Goal: Find contact information: Find contact information

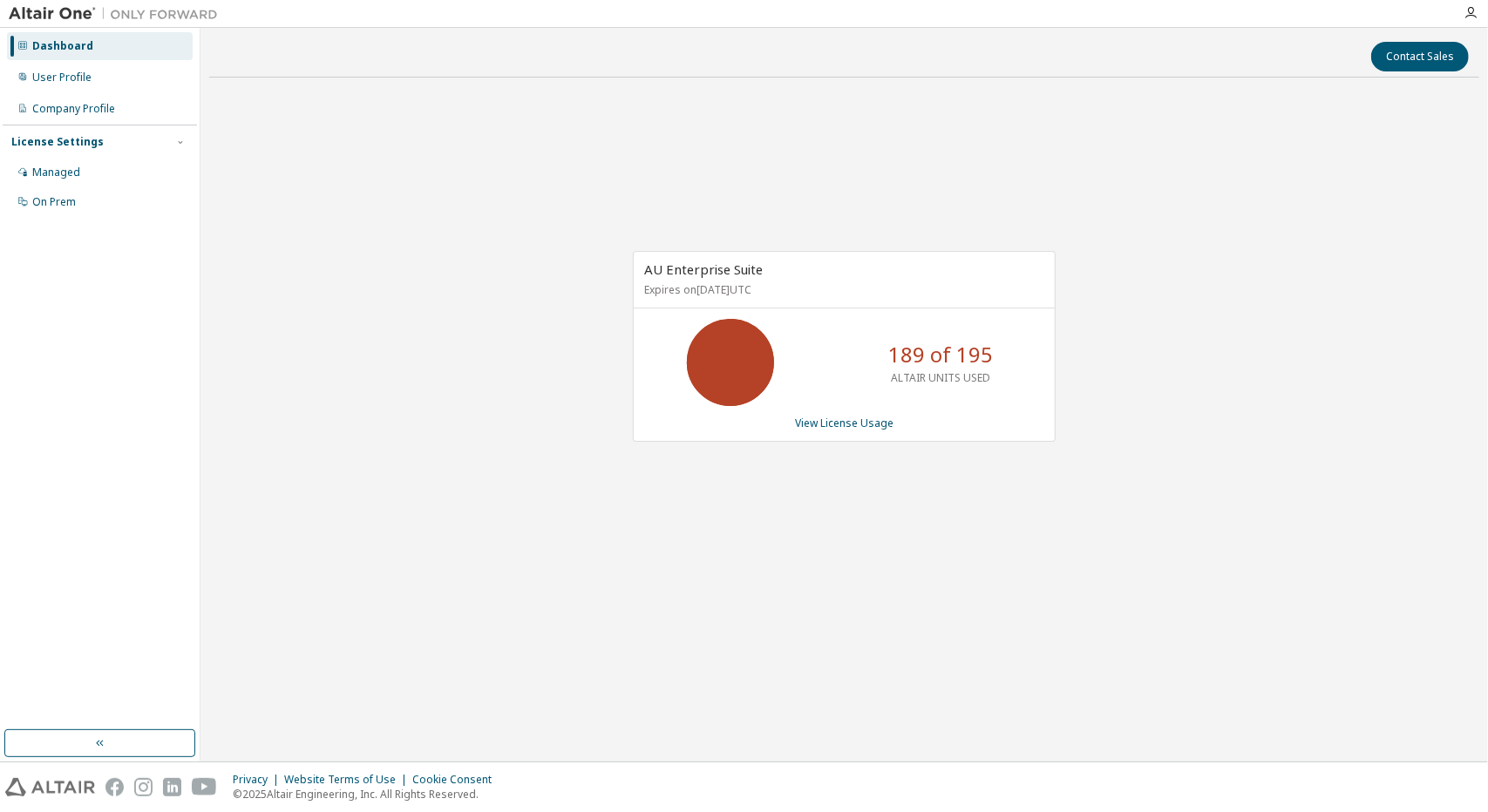
click at [1482, 311] on div "Contact Sales AU Enterprise Suite Expires on [DATE] UTC 189 of 195 ALTAIR UNITS…" at bounding box center [844, 394] width 1287 height 734
